Goal: Task Accomplishment & Management: Manage account settings

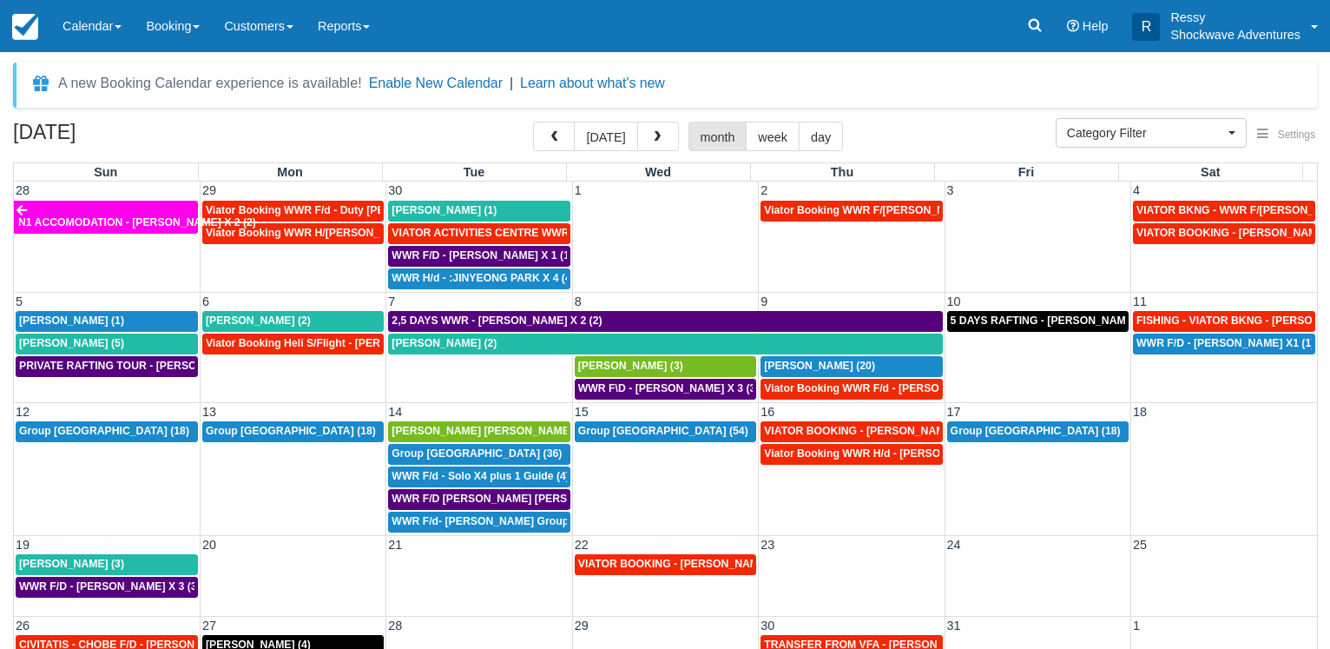
select select
click at [560, 140] on span "button" at bounding box center [554, 137] width 12 height 12
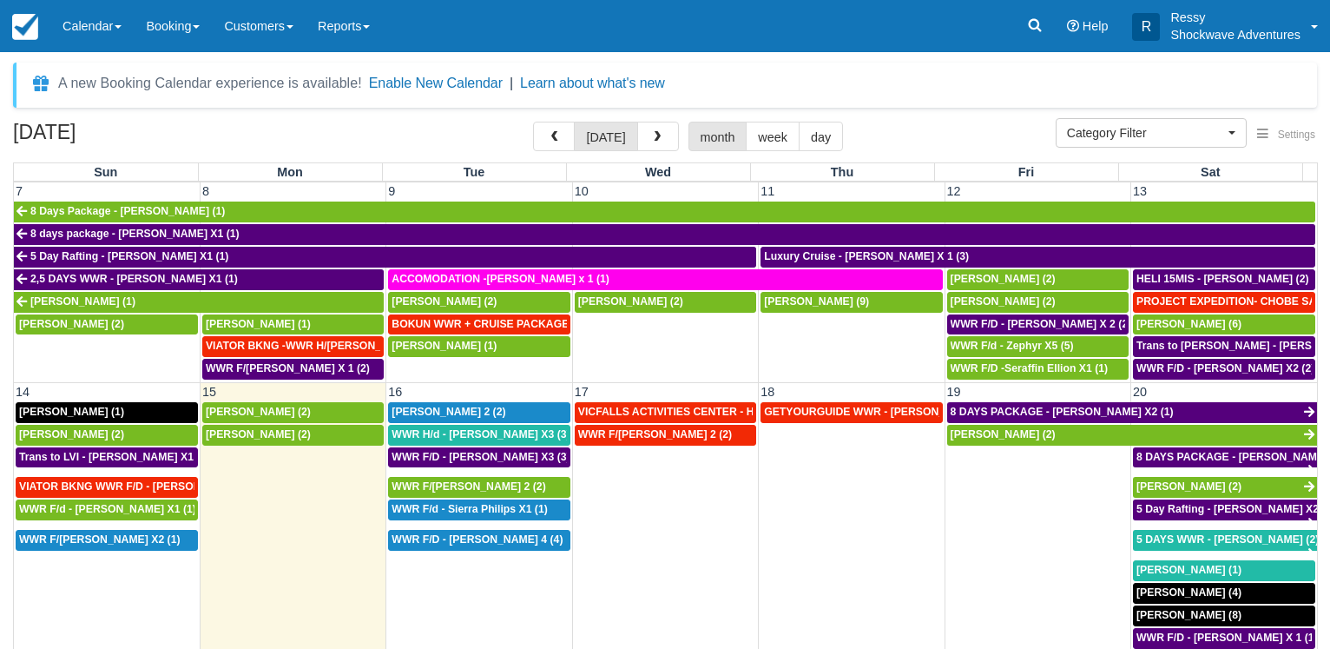
scroll to position [333, 0]
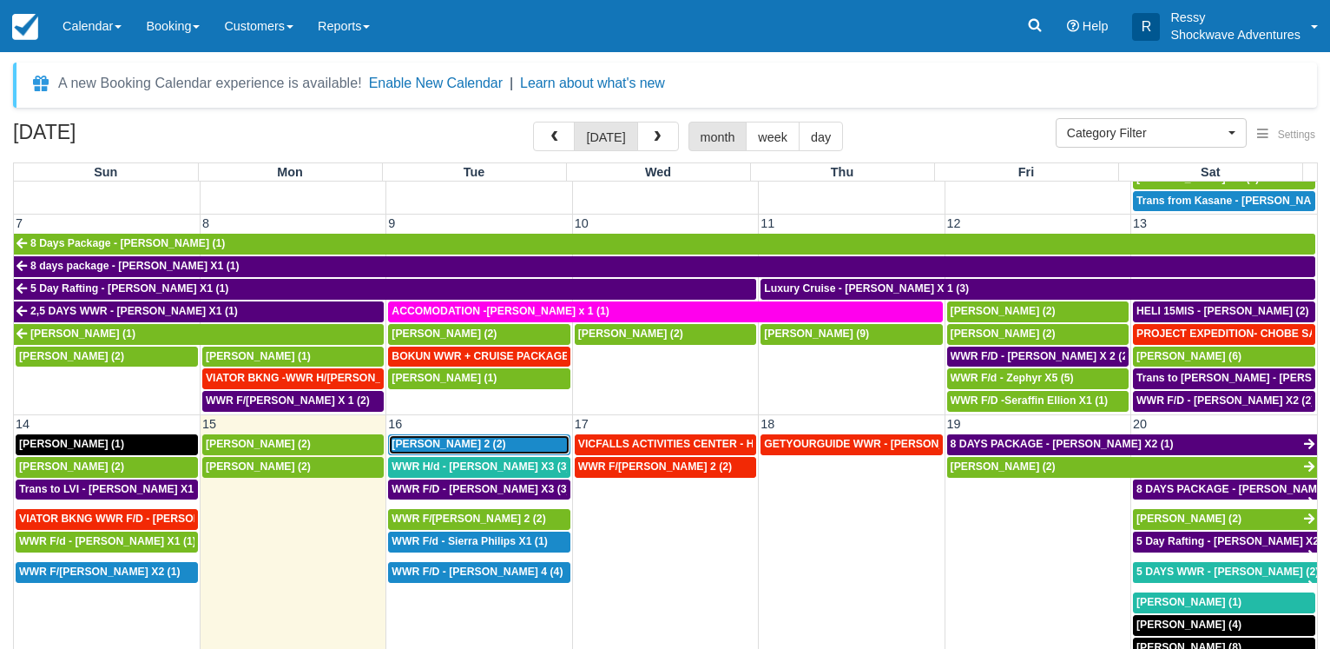
click at [472, 438] on div "PETER X 2 (2)" at bounding box center [479, 445] width 175 height 14
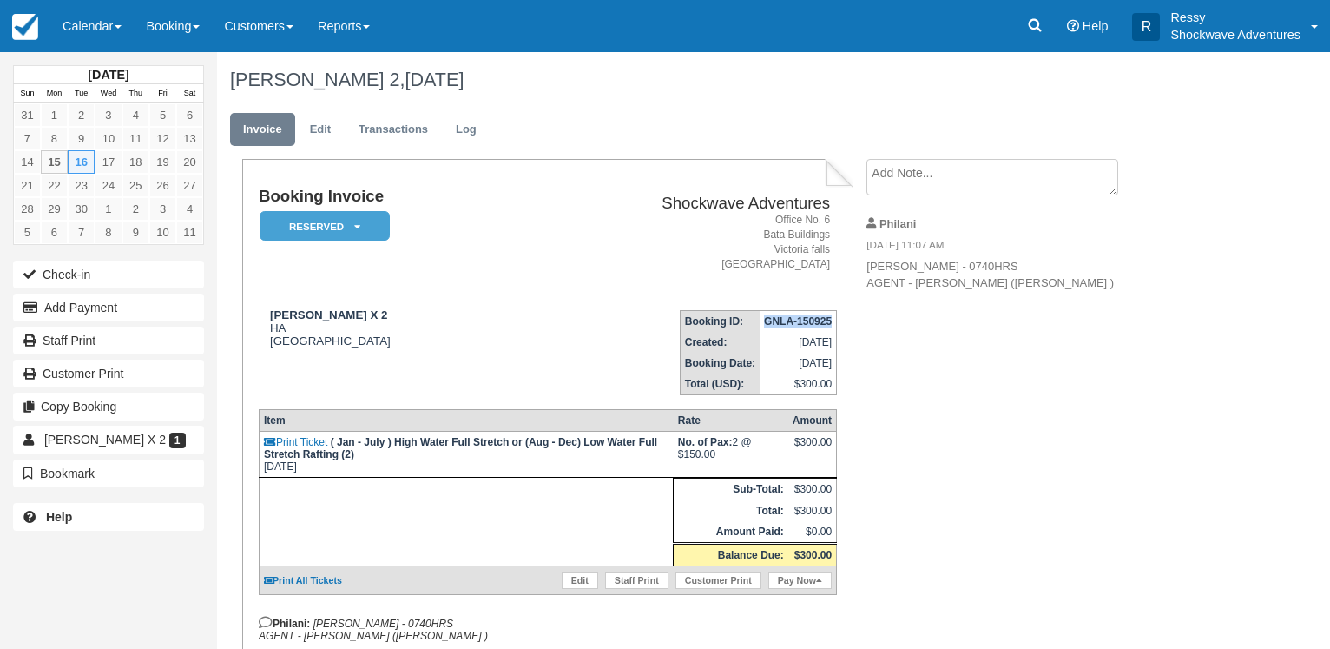
drag, startPoint x: 765, startPoint y: 320, endPoint x: 831, endPoint y: 325, distance: 66.1
click at [831, 325] on strong "GNLA-150925" at bounding box center [798, 321] width 68 height 12
copy strong "GNLA-150925"
click at [1086, 400] on div "Booking Invoice Reserved   Pending Deposit Paid Waiting Cancelled Void NO LONGE…" at bounding box center [694, 444] width 955 height 571
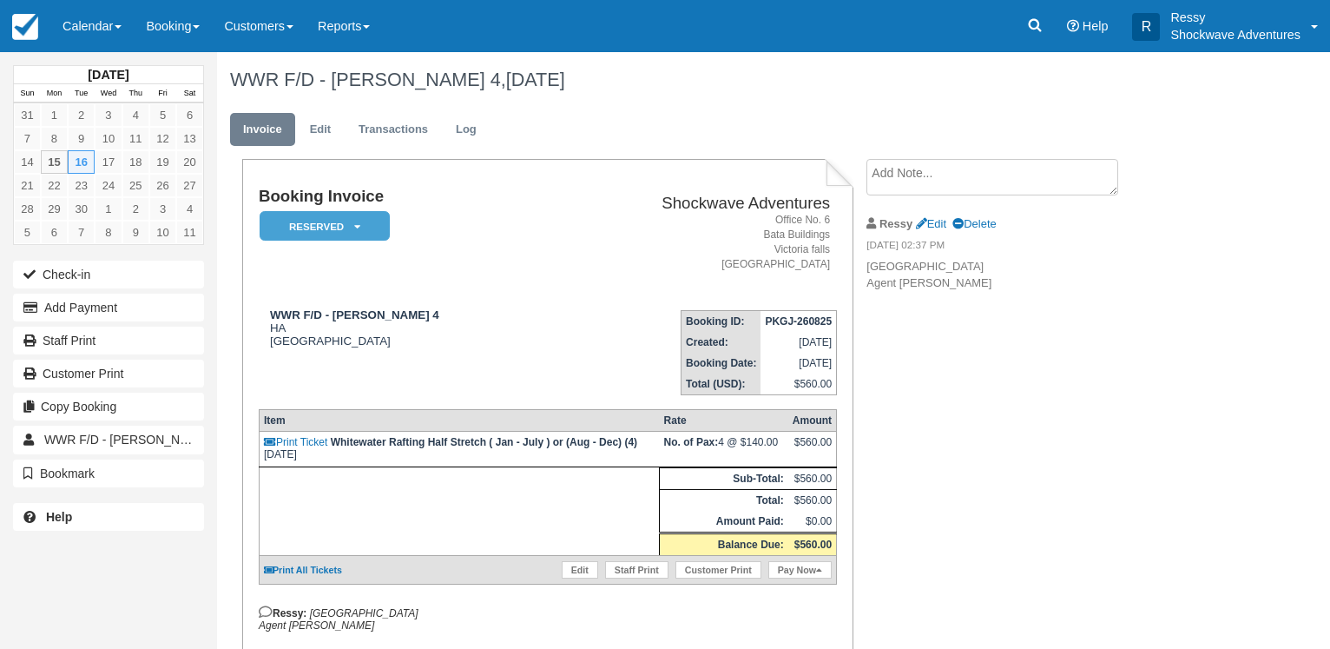
click at [972, 416] on div "Booking Invoice Reserved   Pending Deposit Paid Waiting Cancelled Void NO LONGE…" at bounding box center [694, 439] width 955 height 561
click at [96, 24] on link "Calendar" at bounding box center [91, 26] width 83 height 52
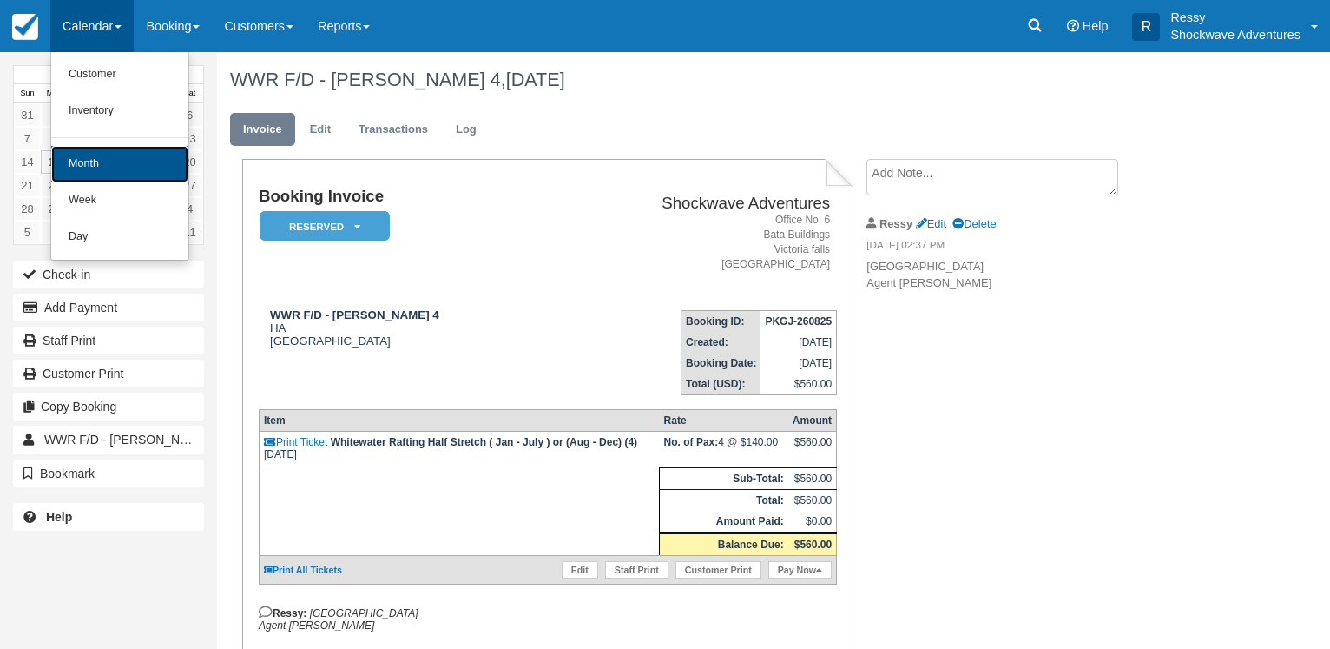
click at [140, 160] on link "Month" at bounding box center [119, 164] width 137 height 36
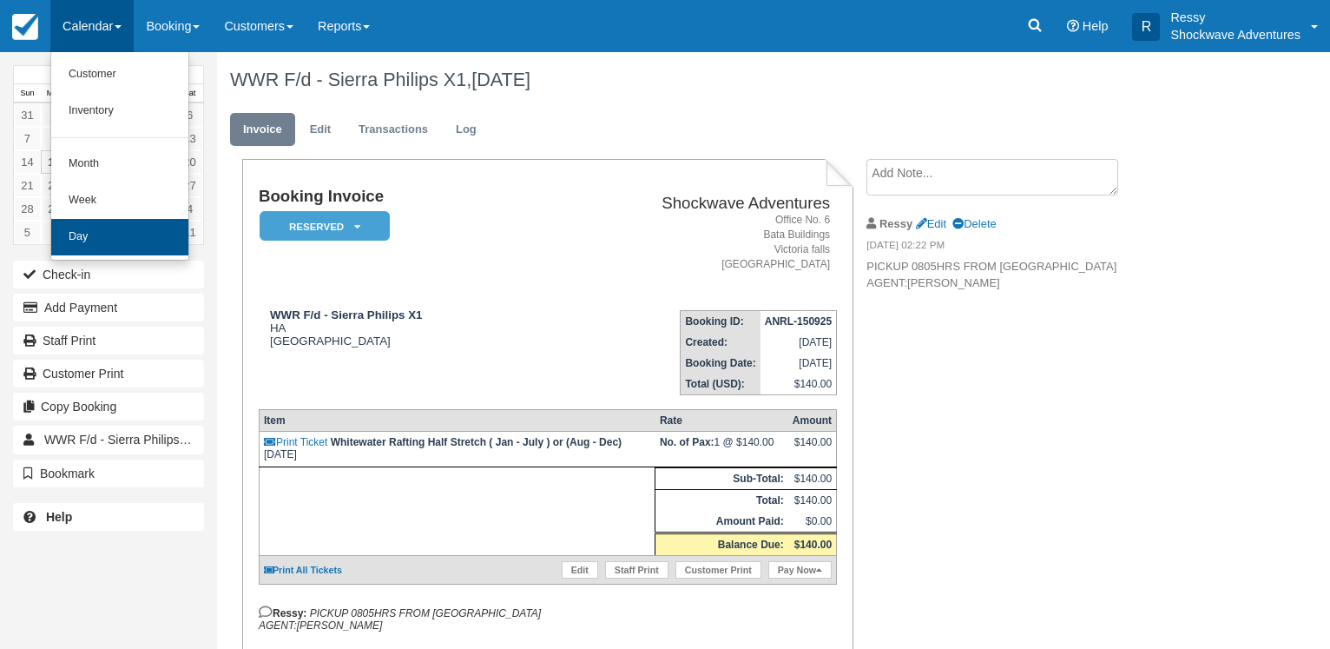
scroll to position [82, 0]
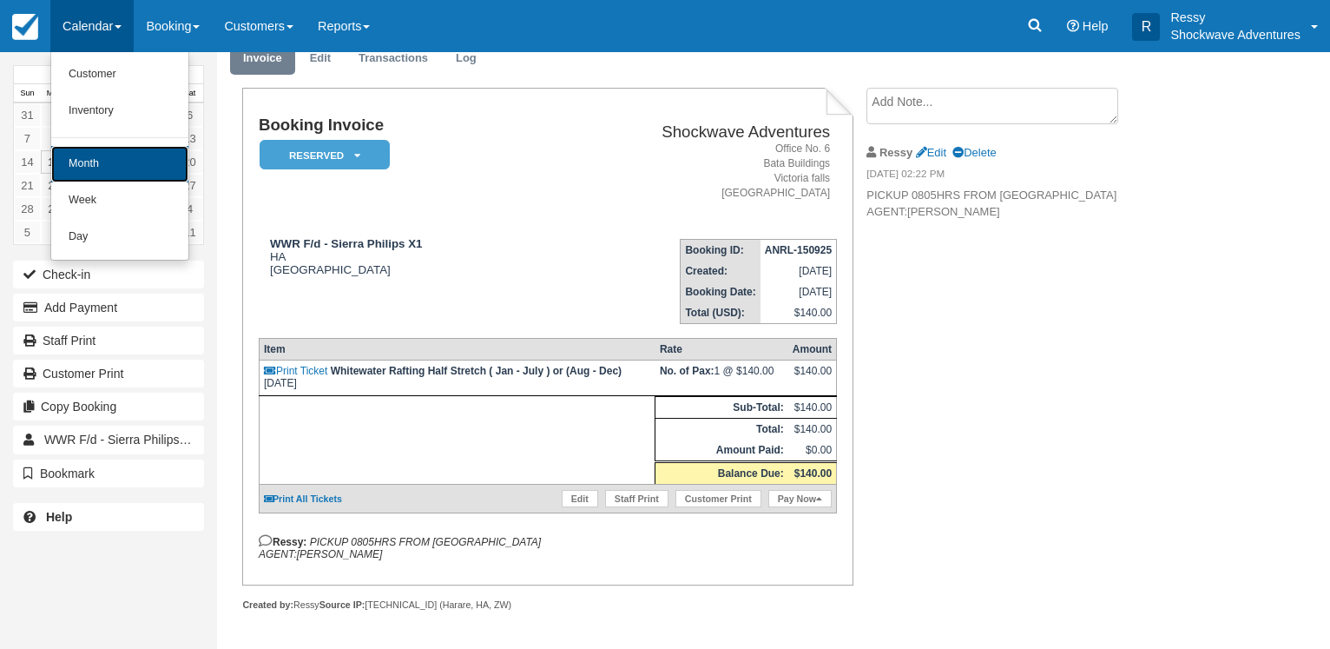
click at [102, 168] on link "Month" at bounding box center [119, 164] width 137 height 36
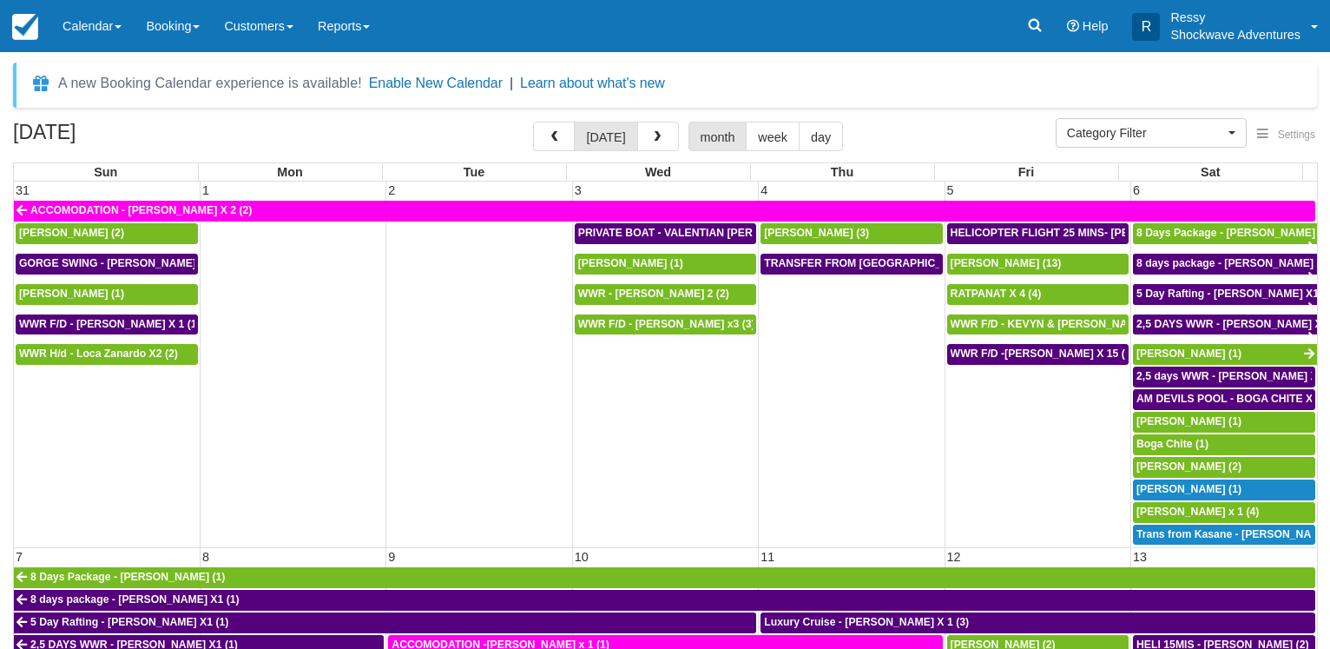
select select
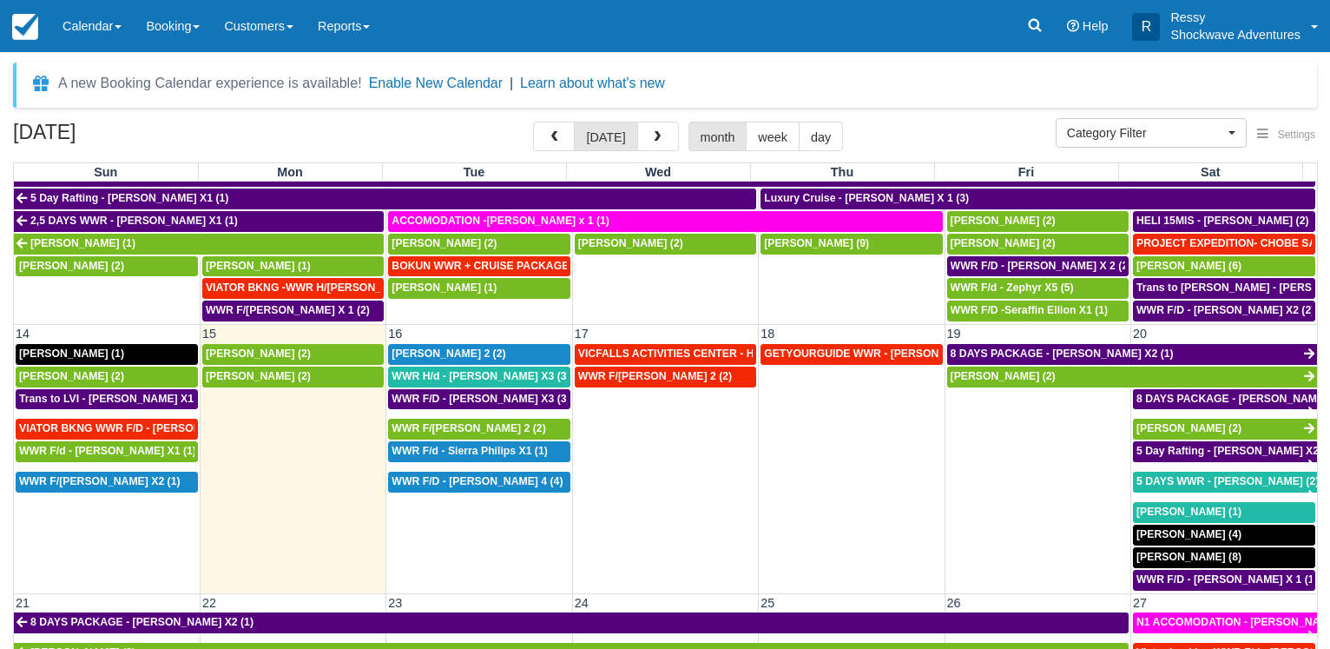
scroll to position [500, 0]
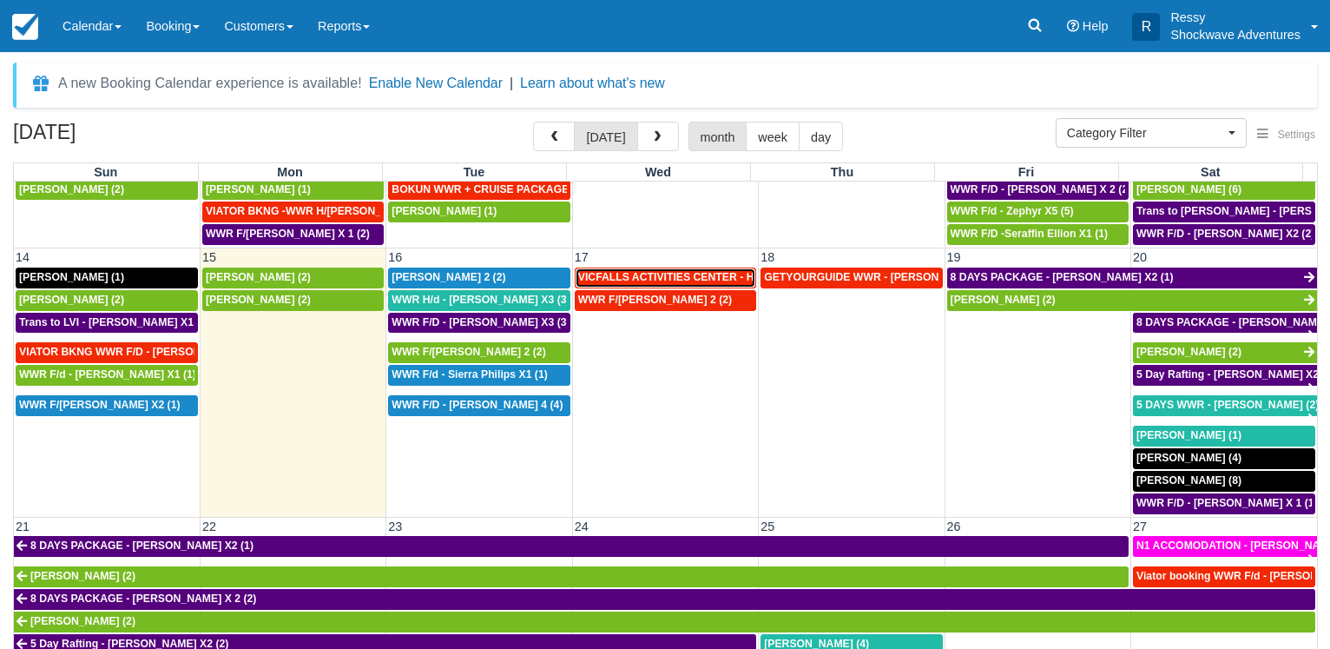
click at [642, 271] on span "VICFALLS ACTIVITIES CENTER - HELICOPTER -[PERSON_NAME] X 4 (4)" at bounding box center [761, 277] width 367 height 12
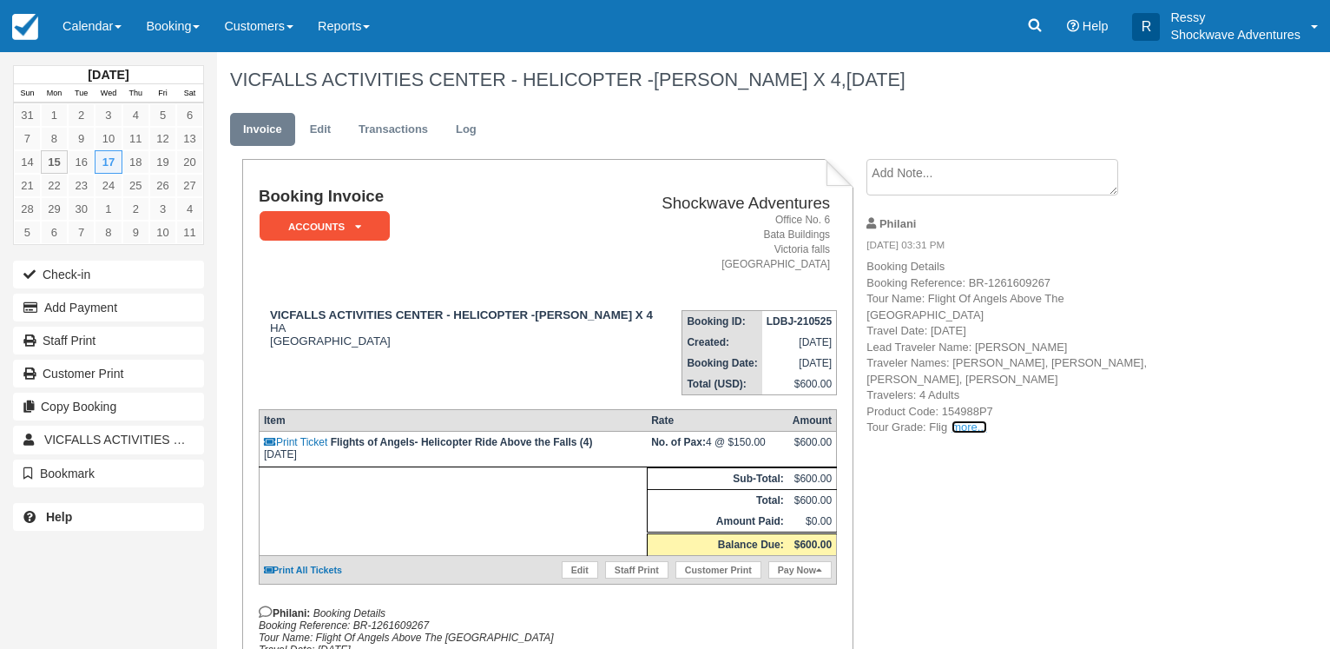
click at [965, 420] on link "more..." at bounding box center [969, 426] width 35 height 13
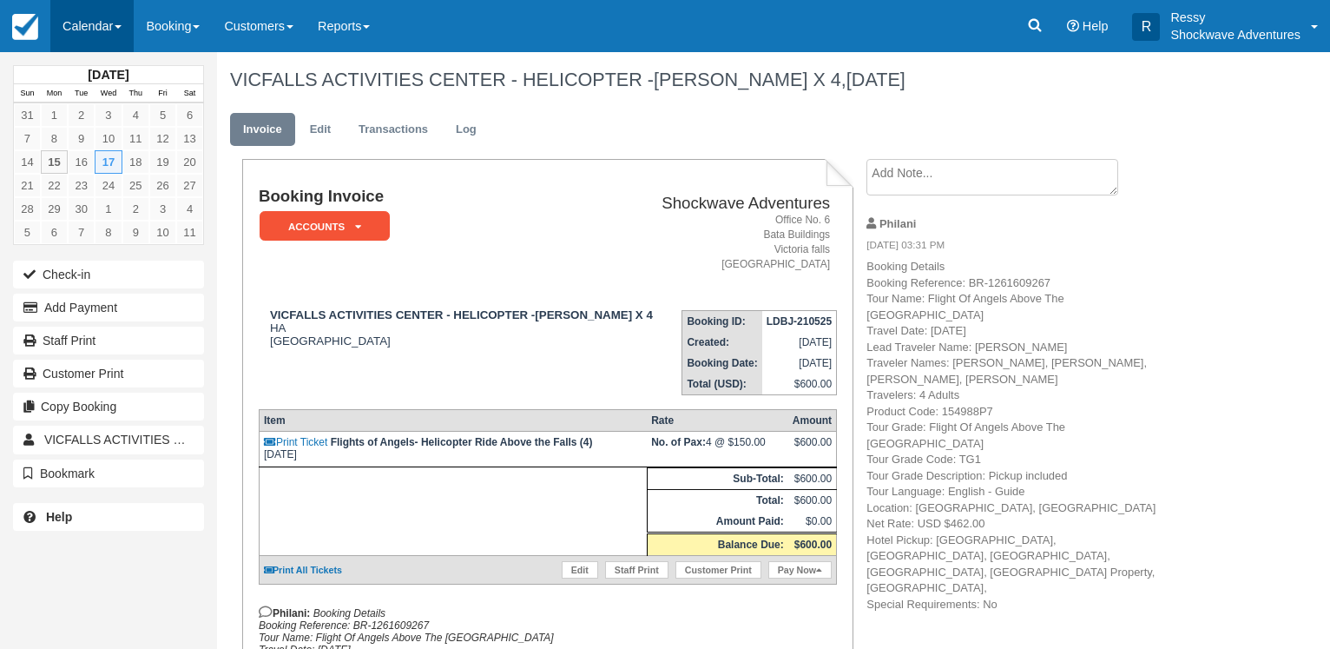
click at [89, 23] on link "Calendar" at bounding box center [91, 26] width 83 height 52
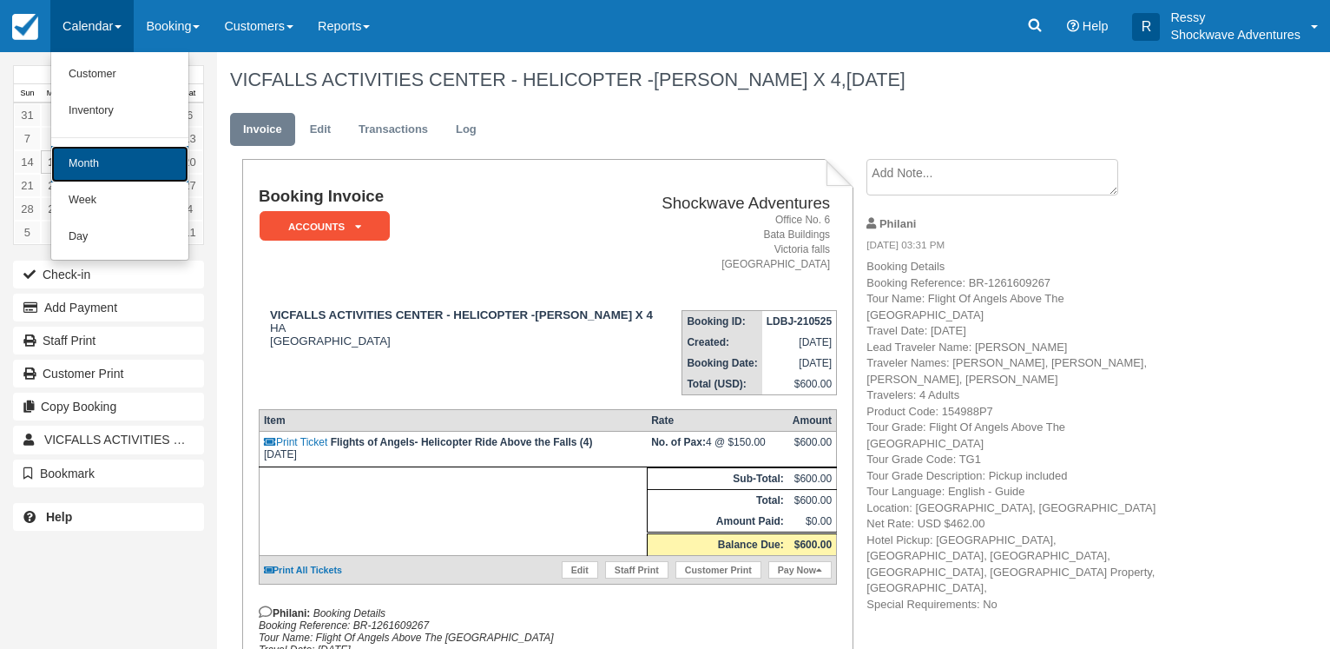
click at [101, 173] on link "Month" at bounding box center [119, 164] width 137 height 36
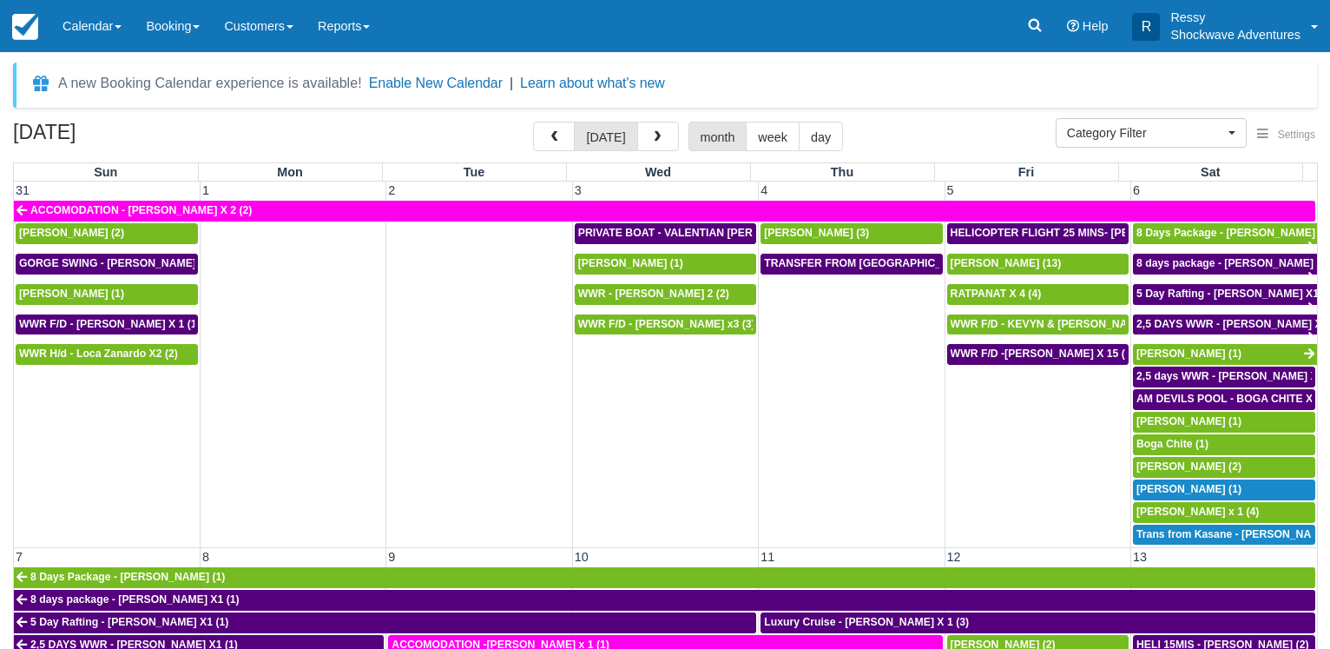
select select
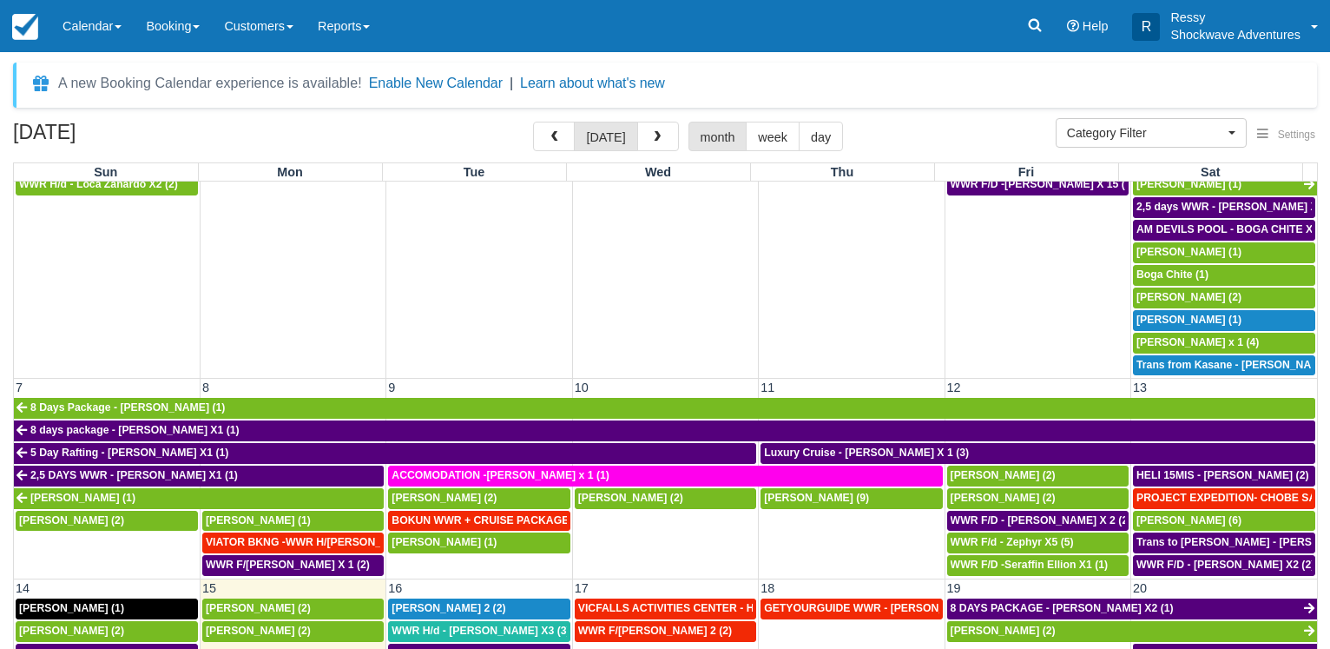
scroll to position [333, 0]
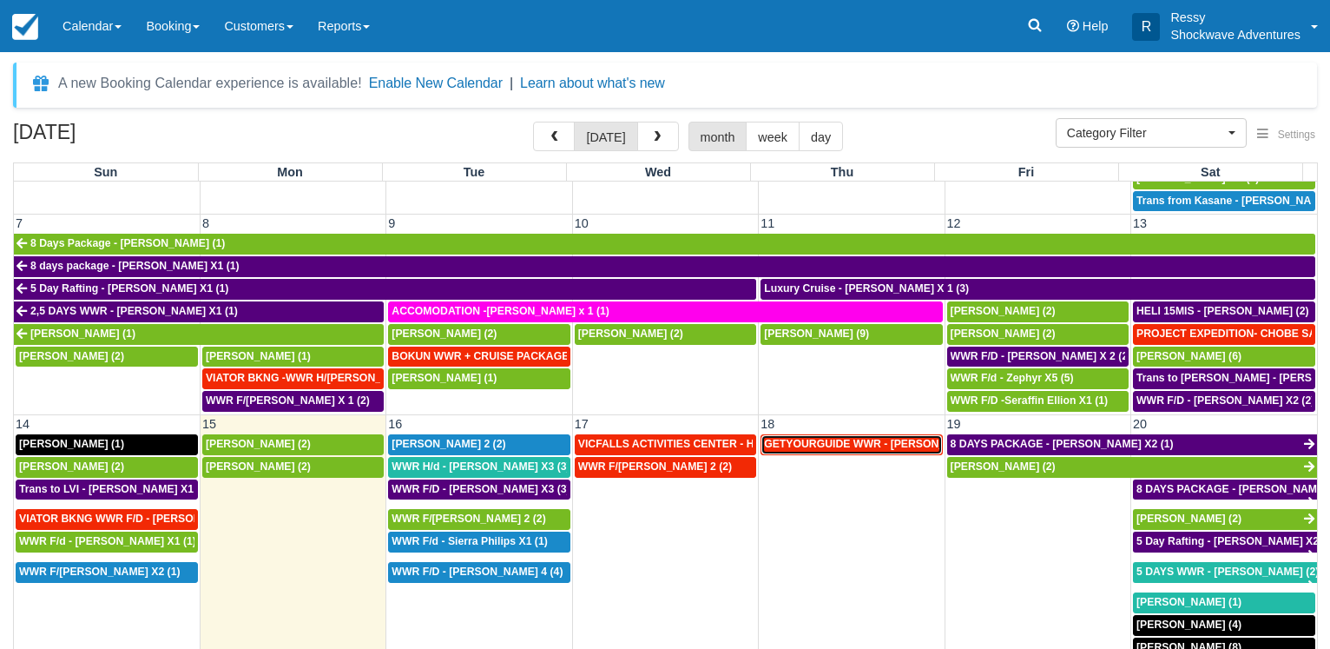
click at [820, 439] on span "GETYOURGUIDE WWR - [PERSON_NAME] X 9 (9)" at bounding box center [889, 444] width 250 height 12
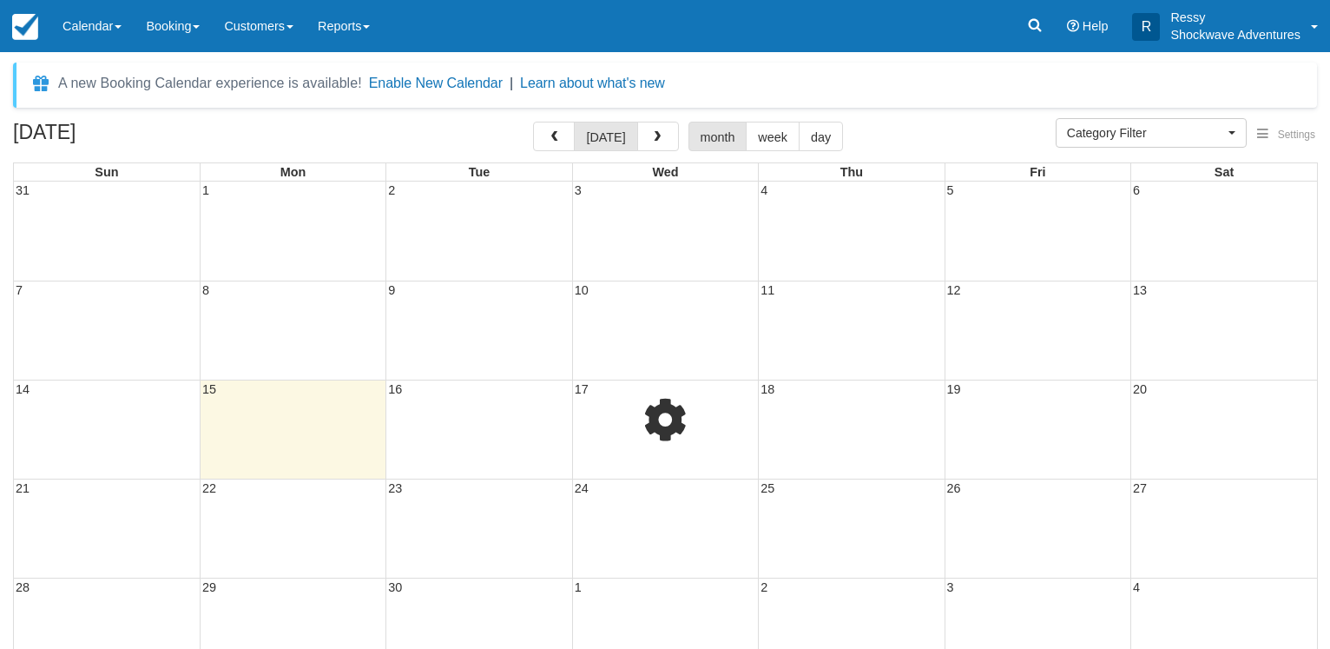
select select
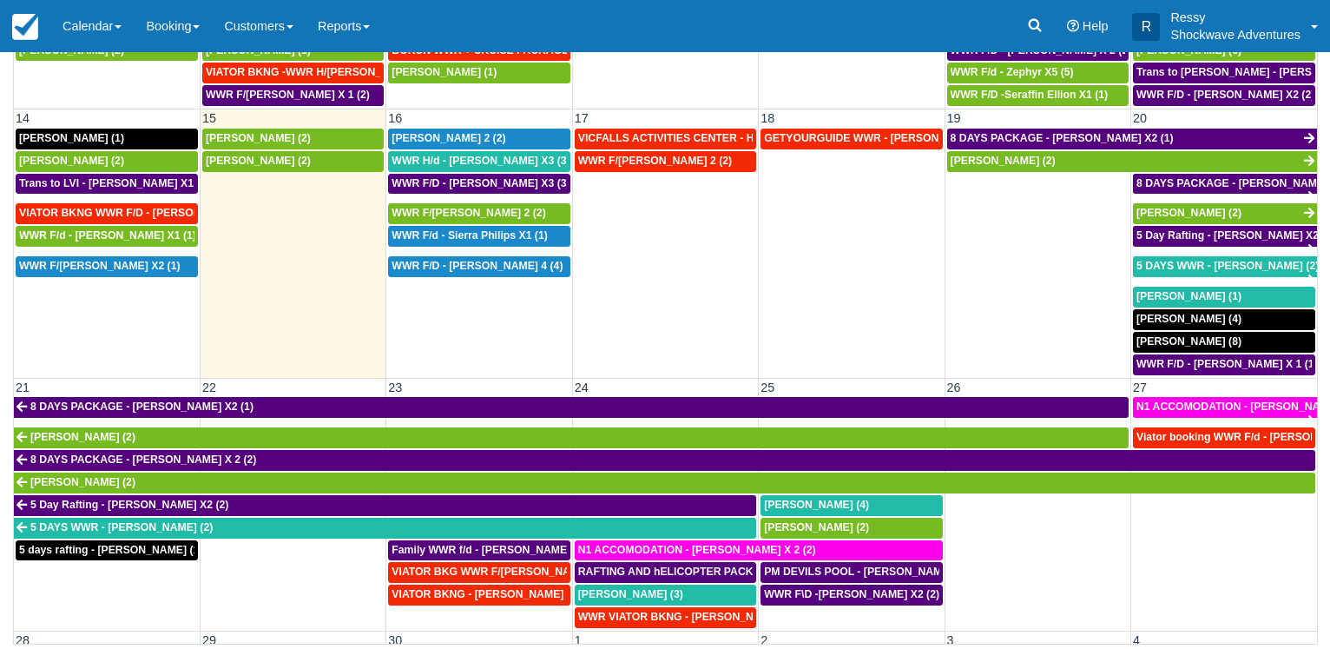
scroll to position [372, 0]
